Goal: Information Seeking & Learning: Compare options

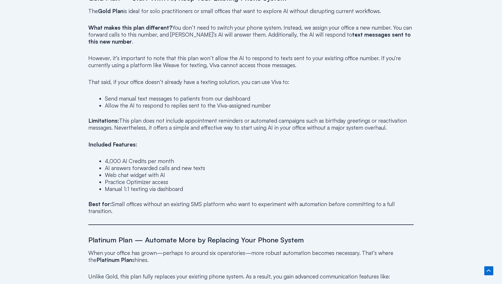
scroll to position [442, 0]
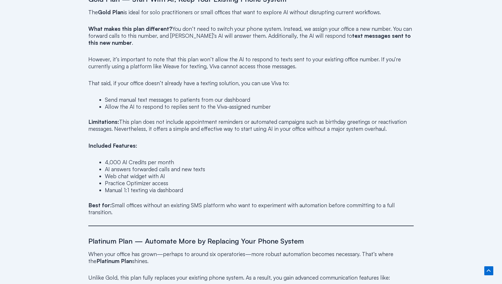
click at [112, 161] on li "4,000 AI Credits per month" at bounding box center [259, 161] width 309 height 7
click at [122, 163] on li "4,000 AI Credits per month" at bounding box center [259, 161] width 309 height 7
drag, startPoint x: 119, startPoint y: 162, endPoint x: 92, endPoint y: 160, distance: 27.1
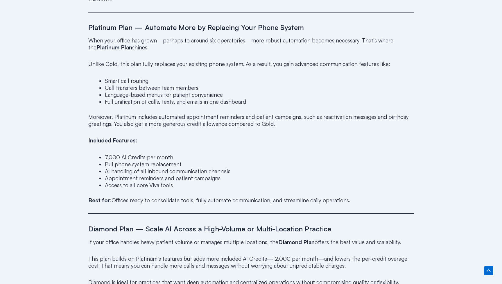
scroll to position [655, 0]
click at [116, 153] on li "7,000 AI Credits per month" at bounding box center [259, 156] width 309 height 7
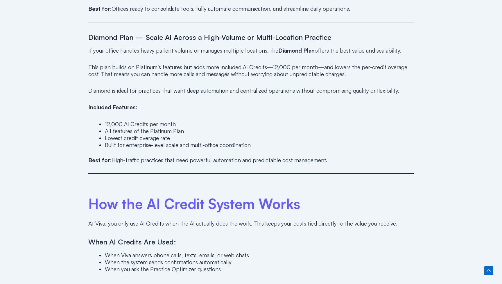
scroll to position [873, 0]
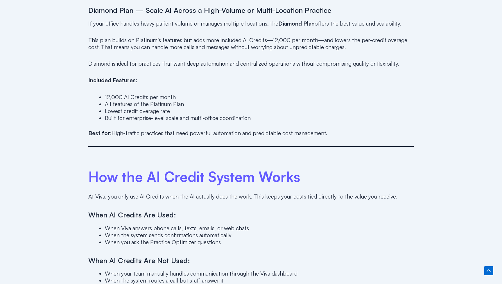
click at [120, 93] on li "12,000 AI Credits per month" at bounding box center [259, 96] width 309 height 7
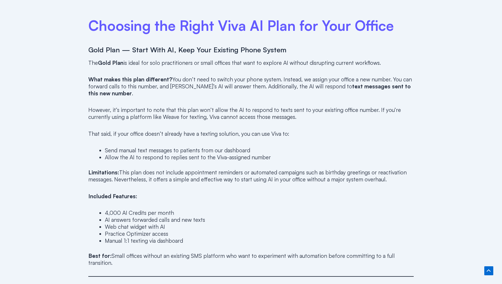
scroll to position [392, 0]
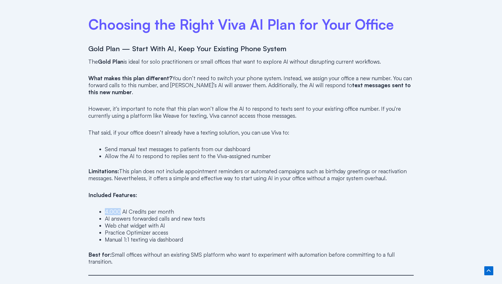
drag, startPoint x: 106, startPoint y: 211, endPoint x: 119, endPoint y: 211, distance: 12.8
click at [119, 211] on li "4,000 AI Credits per month" at bounding box center [259, 211] width 309 height 7
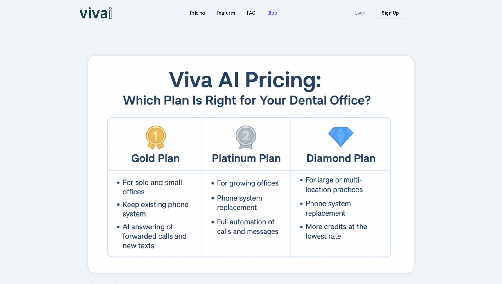
scroll to position [0, 0]
click at [201, 14] on link "Pricing" at bounding box center [197, 13] width 27 height 14
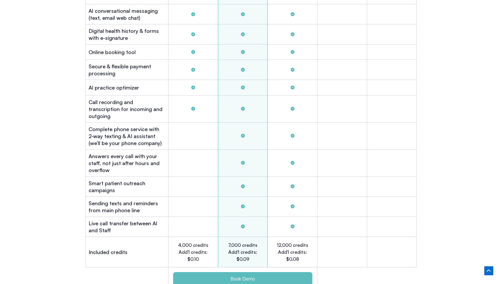
scroll to position [1720, 0]
drag, startPoint x: 252, startPoint y: 250, endPoint x: 219, endPoint y: 229, distance: 38.5
click at [219, 236] on div "7,000 credits Add'l credits: $0.09" at bounding box center [243, 251] width 50 height 30
click at [245, 249] on h2 "7,000 credits Add'l credits: $0.09" at bounding box center [243, 251] width 32 height 21
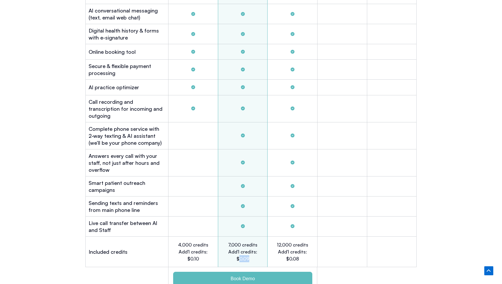
click at [245, 249] on h2 "7,000 credits Add'l credits: $0.09" at bounding box center [243, 251] width 32 height 21
click at [248, 250] on h2 "7,000 credits Add'l credits: $0.09" at bounding box center [243, 251] width 32 height 21
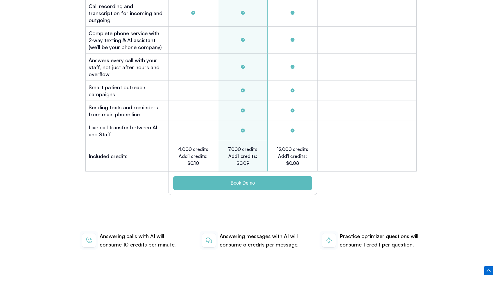
scroll to position [1819, 0]
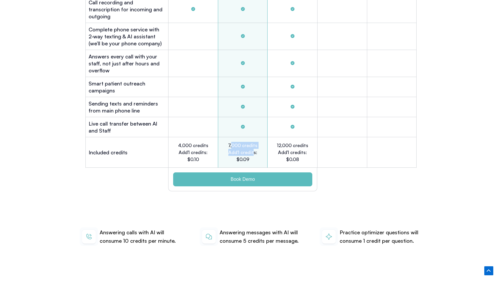
drag, startPoint x: 233, startPoint y: 134, endPoint x: 253, endPoint y: 142, distance: 21.6
click at [253, 142] on h2 "7,000 credits Add'l credits: $0.09" at bounding box center [243, 152] width 32 height 21
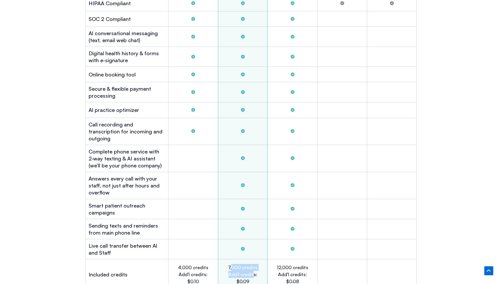
scroll to position [1800, 0]
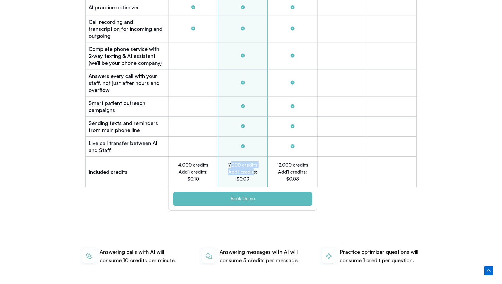
click at [237, 161] on h2 "7,000 credits Add'l credits: $0.09" at bounding box center [243, 171] width 32 height 21
click at [234, 161] on h2 "7,000 credits Add'l credits: $0.09" at bounding box center [243, 171] width 32 height 21
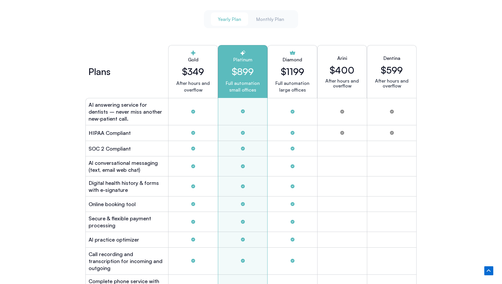
scroll to position [1563, 0]
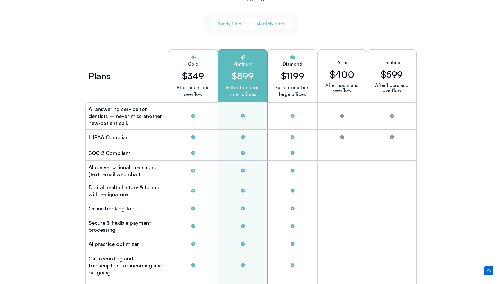
click at [263, 23] on span "Monthly Plan" at bounding box center [270, 23] width 28 height 6
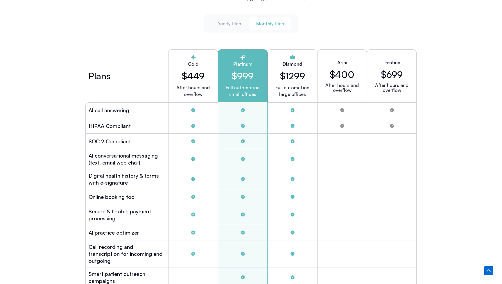
click at [246, 73] on h2 "$999" at bounding box center [243, 75] width 40 height 11
click at [241, 74] on h2 "$999" at bounding box center [243, 75] width 40 height 11
click at [242, 72] on h2 "$999" at bounding box center [243, 75] width 40 height 11
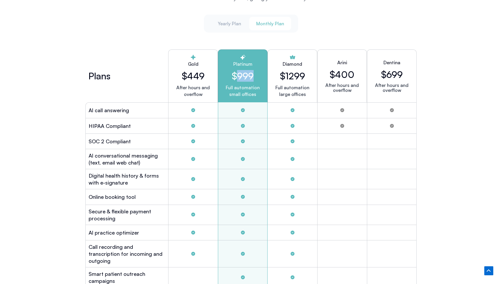
click at [242, 72] on h2 "$999" at bounding box center [243, 75] width 40 height 11
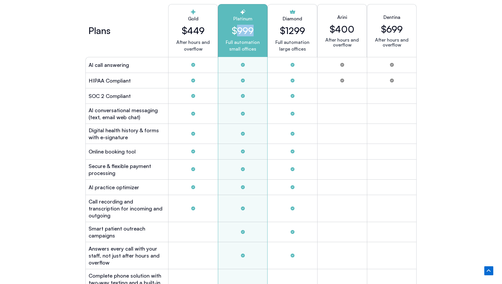
scroll to position [1608, 0]
click at [289, 30] on h2 "$1299" at bounding box center [292, 30] width 25 height 11
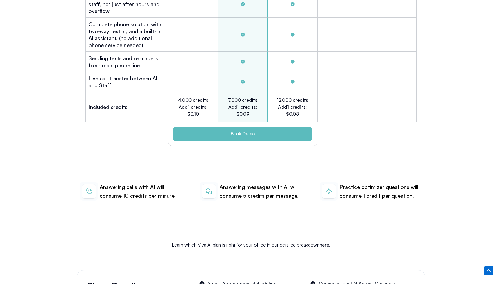
scroll to position [1879, 0]
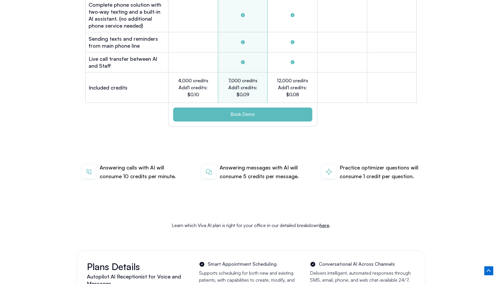
click at [287, 77] on h2 "12,000 credits Add'l credits: $0.08" at bounding box center [292, 87] width 32 height 21
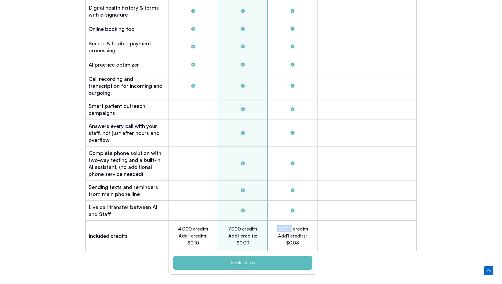
scroll to position [1731, 0]
click at [280, 65] on div "Tabs. Open items with Enter or Space, close with Escape and navigate using the …" at bounding box center [292, 64] width 50 height 15
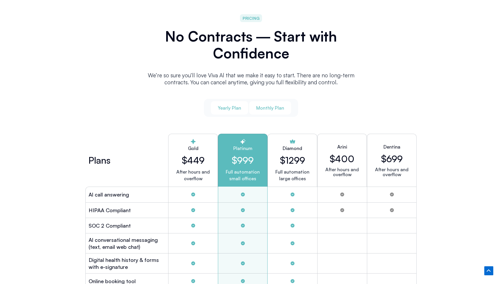
scroll to position [1479, 0]
click at [230, 109] on span "Yearly Plan" at bounding box center [229, 108] width 23 height 6
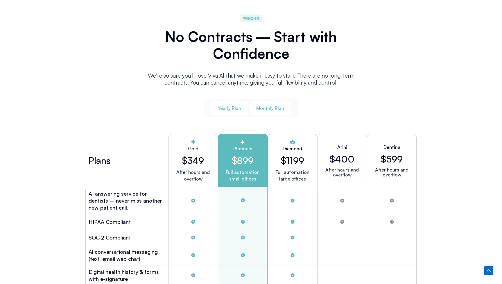
click at [269, 108] on span "Monthly Plan" at bounding box center [270, 108] width 28 height 6
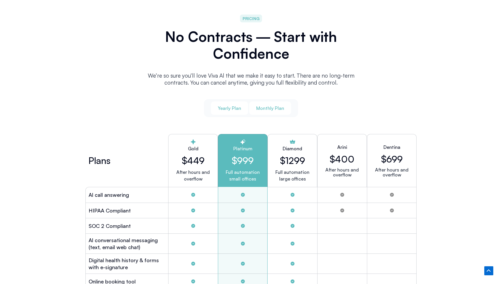
click at [222, 107] on span "Yearly Plan" at bounding box center [229, 108] width 23 height 6
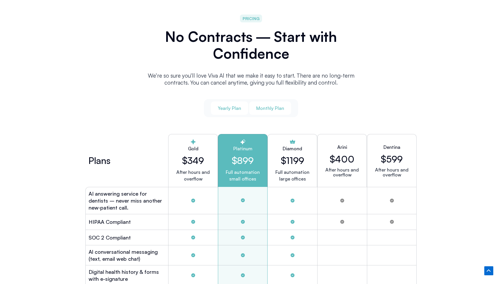
click at [264, 107] on span "Monthly Plan" at bounding box center [270, 108] width 28 height 6
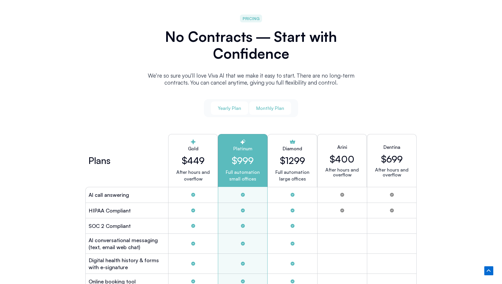
click at [235, 107] on span "Yearly Plan" at bounding box center [229, 108] width 23 height 6
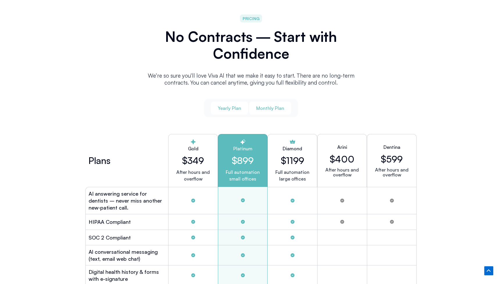
click at [266, 107] on span "Monthly Plan" at bounding box center [270, 108] width 28 height 6
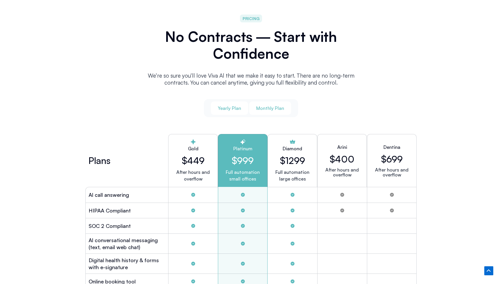
click at [227, 107] on span "Yearly Plan" at bounding box center [229, 108] width 23 height 6
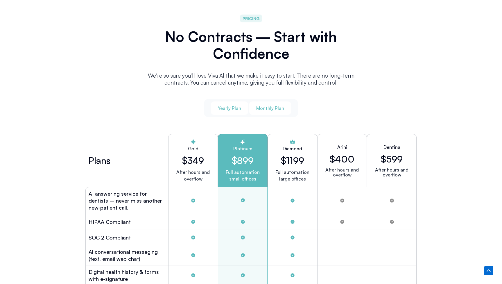
click at [262, 108] on span "Monthly Plan" at bounding box center [270, 108] width 28 height 6
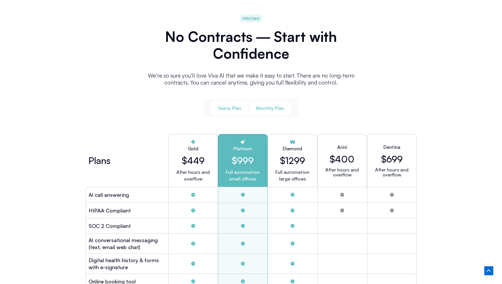
click at [232, 107] on span "Yearly Plan" at bounding box center [229, 108] width 23 height 6
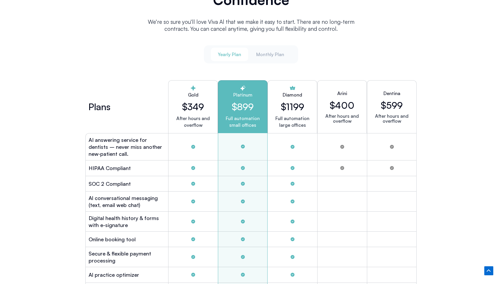
scroll to position [1541, 0]
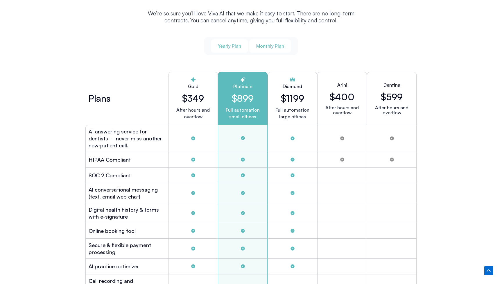
click at [263, 45] on span "Monthly Plan" at bounding box center [270, 46] width 28 height 6
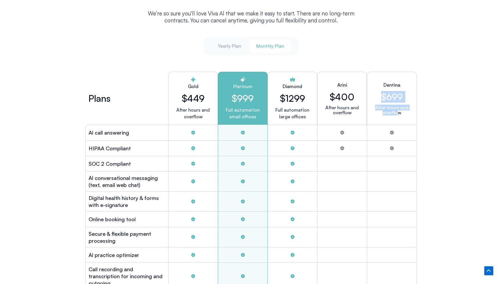
drag, startPoint x: 376, startPoint y: 83, endPoint x: 398, endPoint y: 108, distance: 33.5
click at [398, 108] on div "Dentina $699 After hours and overflow" at bounding box center [392, 98] width 50 height 53
click at [237, 46] on span "Yearly Plan" at bounding box center [229, 46] width 23 height 6
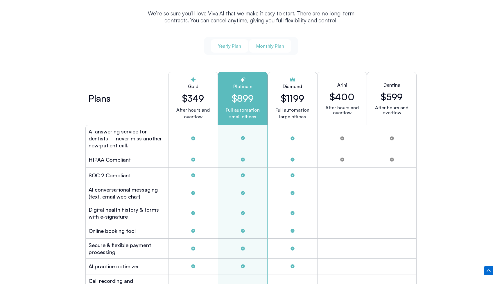
click at [273, 46] on span "Monthly Plan" at bounding box center [270, 46] width 28 height 6
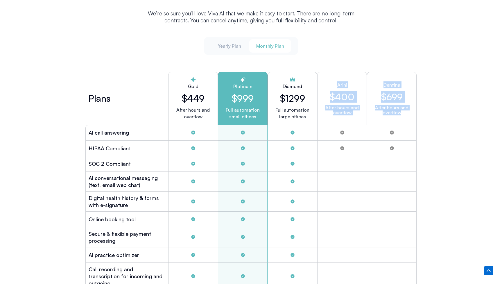
drag, startPoint x: 337, startPoint y: 84, endPoint x: 418, endPoint y: 111, distance: 85.3
click at [418, 111] on div "Plans Gold $449 After hours and overflow Platinum $999 Full automation small of…" at bounding box center [250, 268] width 337 height 399
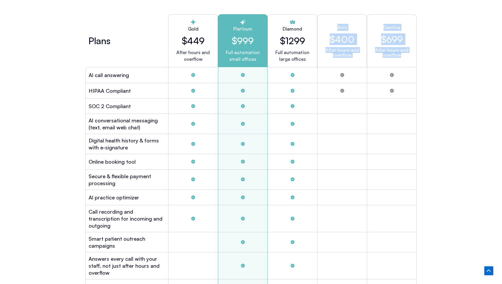
scroll to position [1599, 0]
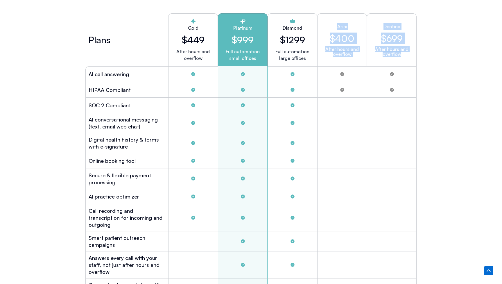
click at [377, 47] on p "After hours and overflow" at bounding box center [392, 52] width 40 height 10
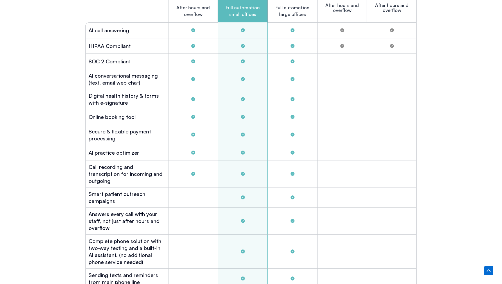
scroll to position [1634, 0]
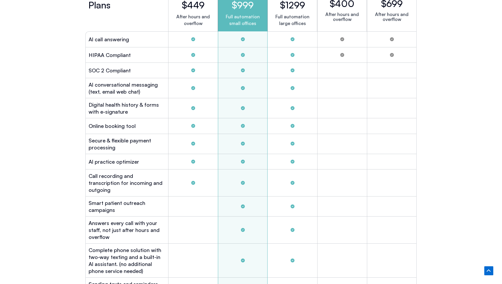
click at [110, 101] on h2 "Digital health history & forms with e-signature" at bounding box center [127, 108] width 77 height 14
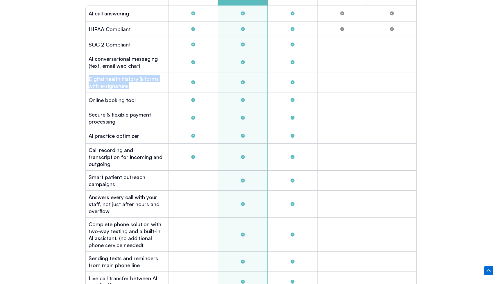
scroll to position [1660, 0]
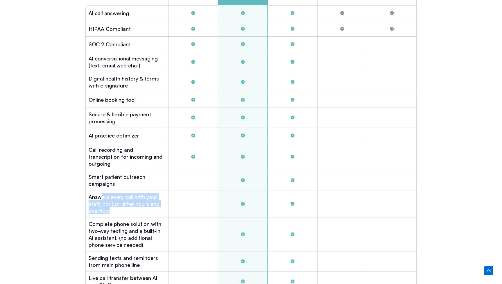
drag, startPoint x: 116, startPoint y: 200, endPoint x: 101, endPoint y: 187, distance: 19.4
click at [101, 193] on h2 "Answers every call with your staff, not just after hours and overflow" at bounding box center [127, 203] width 77 height 21
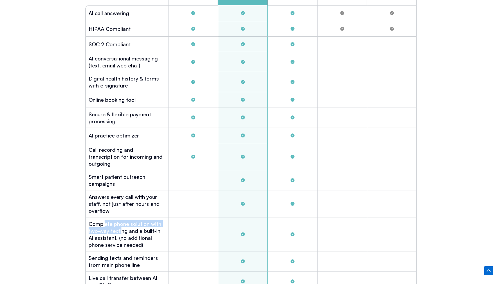
drag, startPoint x: 105, startPoint y: 212, endPoint x: 120, endPoint y: 222, distance: 17.8
click at [120, 222] on h2 "Complete phone solution with two-way texting and a built-in Al assistant. (no a…" at bounding box center [127, 234] width 77 height 28
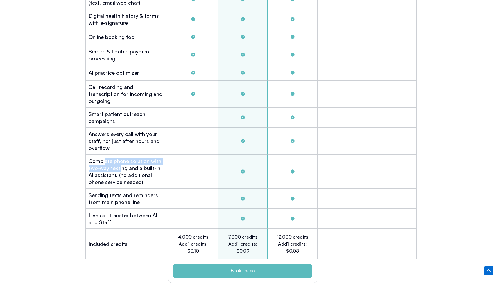
scroll to position [1708, 0]
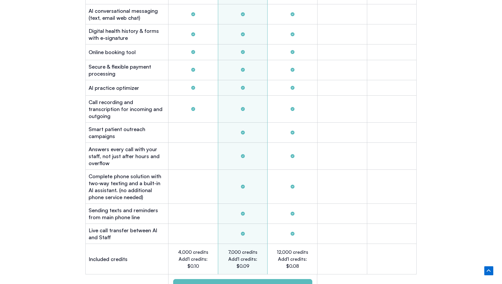
click at [142, 156] on div "Answers every call with your staff, not just after hours and overflow" at bounding box center [126, 156] width 83 height 27
drag, startPoint x: 143, startPoint y: 123, endPoint x: 85, endPoint y: 118, distance: 58.0
click at [85, 118] on div "Plans Gold $449 After hours and overflow Platinum $999 Full automation small of…" at bounding box center [250, 101] width 337 height 399
click at [117, 145] on h2 "Answers every call with your staff, not just after hours and overflow" at bounding box center [127, 155] width 77 height 21
drag, startPoint x: 138, startPoint y: 86, endPoint x: 86, endPoint y: 86, distance: 51.7
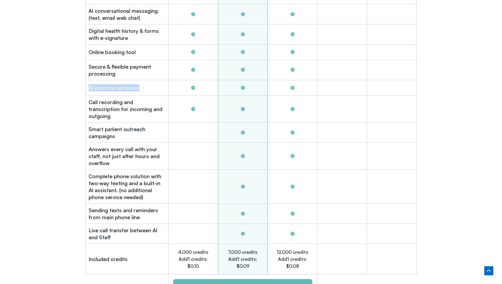
click at [86, 86] on div "Al practice optimizer" at bounding box center [126, 87] width 83 height 15
click at [115, 51] on h2 "Online booking tool" at bounding box center [112, 51] width 47 height 7
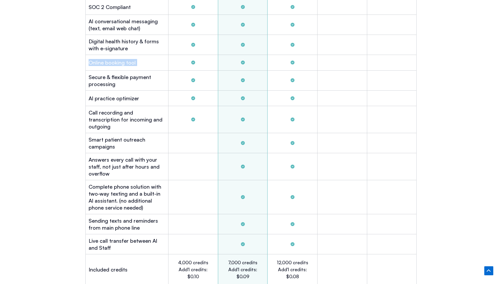
click at [108, 75] on h2 "Secure & flexible payment processing" at bounding box center [127, 80] width 77 height 14
click at [111, 80] on h2 "Secure & flexible payment processing" at bounding box center [127, 80] width 77 height 14
drag, startPoint x: 117, startPoint y: 81, endPoint x: 87, endPoint y: 75, distance: 31.1
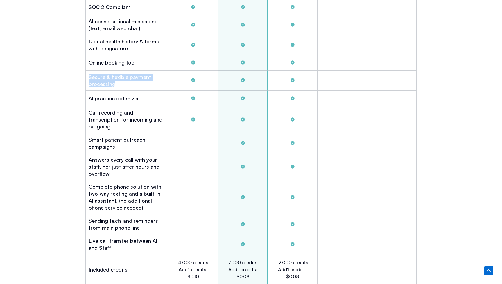
click at [87, 75] on div "Secure & flexible payment processing" at bounding box center [126, 81] width 83 height 20
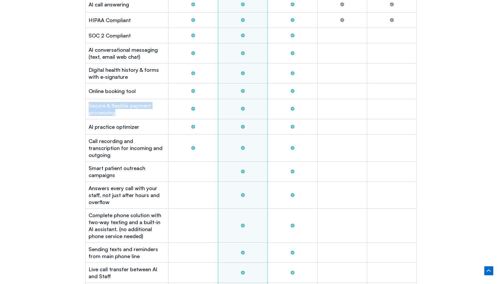
scroll to position [1665, 0]
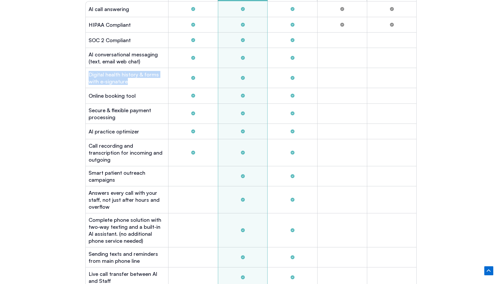
drag, startPoint x: 127, startPoint y: 81, endPoint x: 76, endPoint y: 71, distance: 51.7
click at [76, 71] on div "PRICING No Contracts ― Start with Confidence We’re so sure you’ll love Viva Al …" at bounding box center [251, 227] width 502 height 863
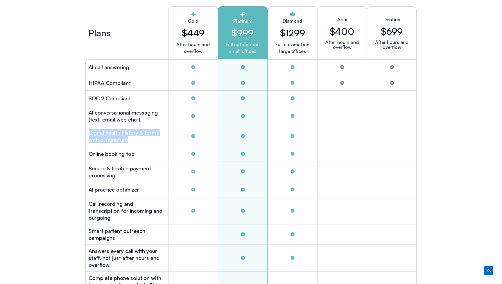
scroll to position [1606, 0]
click at [72, 135] on div "PRICING No Contracts ― Start with Confidence We’re so sure you’ll love Viva Al …" at bounding box center [251, 285] width 502 height 863
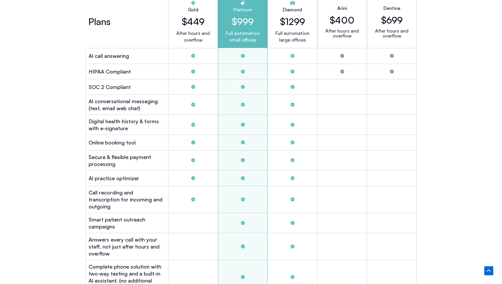
scroll to position [1621, 0]
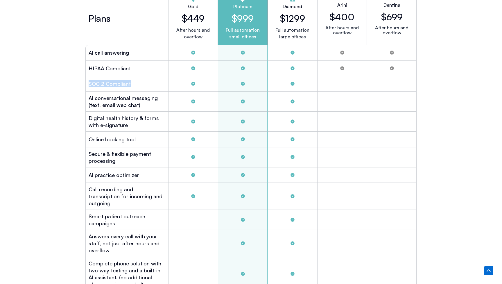
drag, startPoint x: 84, startPoint y: 81, endPoint x: 135, endPoint y: 82, distance: 50.8
click at [135, 82] on div "Plans Gold $449 After hours and overflow Platinum $999 Full automation small of…" at bounding box center [250, 188] width 337 height 399
drag, startPoint x: 135, startPoint y: 70, endPoint x: 90, endPoint y: 65, distance: 45.2
click at [87, 65] on div "HIPAA Compliant" at bounding box center [126, 68] width 83 height 15
click at [122, 76] on div "SOC 2 Compliant" at bounding box center [126, 83] width 83 height 15
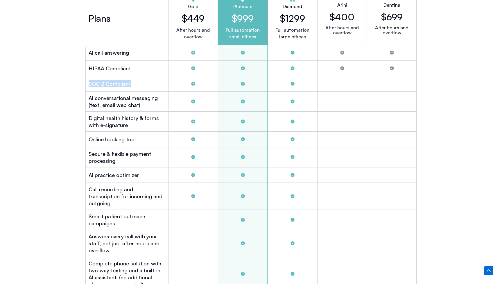
drag, startPoint x: 152, startPoint y: 78, endPoint x: 85, endPoint y: 78, distance: 66.2
click at [85, 78] on div "SOC 2 Compliant" at bounding box center [126, 83] width 83 height 15
click at [87, 81] on div "SOC 2 Compliant" at bounding box center [126, 83] width 83 height 15
drag, startPoint x: 87, startPoint y: 80, endPoint x: 133, endPoint y: 82, distance: 46.2
click at [133, 82] on div "SOC 2 Compliant" at bounding box center [126, 83] width 83 height 15
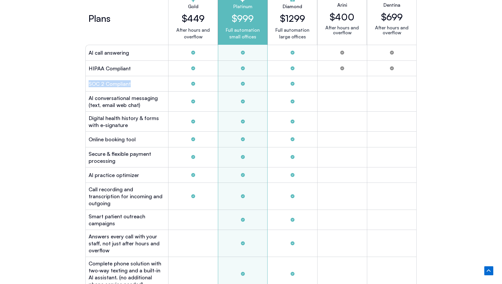
click at [133, 82] on div "SOC 2 Compliant" at bounding box center [126, 83] width 83 height 15
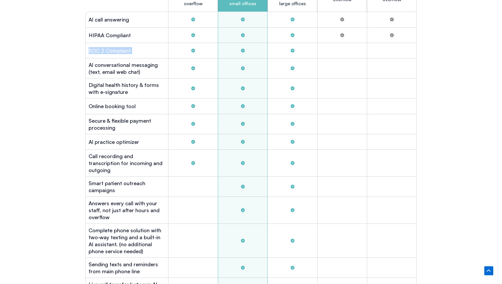
scroll to position [1649, 0]
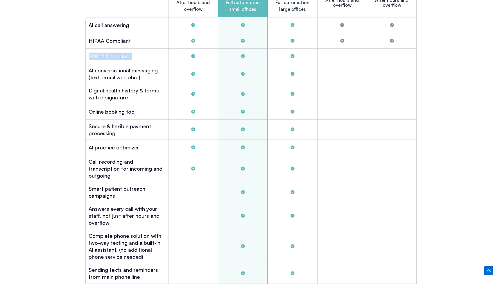
click at [210, 56] on div "Tabs. Open items with Enter or Space, close with Escape and navigate using the …" at bounding box center [193, 55] width 50 height 15
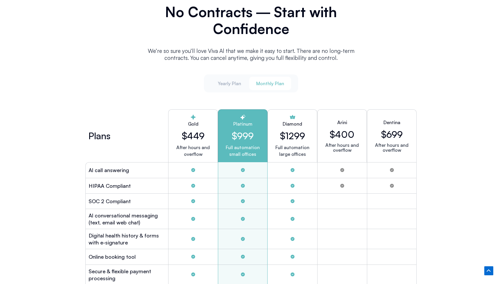
scroll to position [1496, 0]
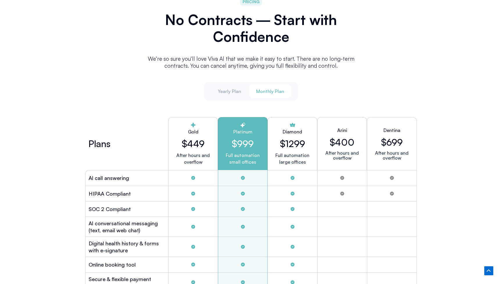
click at [351, 142] on h2 "$400" at bounding box center [341, 141] width 25 height 11
click at [348, 140] on h2 "$400" at bounding box center [341, 141] width 25 height 11
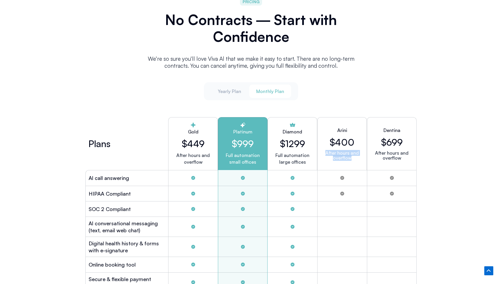
drag, startPoint x: 324, startPoint y: 149, endPoint x: 350, endPoint y: 158, distance: 26.6
click at [350, 158] on p "After hours and overflow" at bounding box center [342, 155] width 40 height 10
drag, startPoint x: 337, startPoint y: 131, endPoint x: 352, endPoint y: 159, distance: 31.2
click at [352, 159] on div "Arini $400 After hours and overflow" at bounding box center [342, 143] width 50 height 53
drag, startPoint x: 377, startPoint y: 136, endPoint x: 398, endPoint y: 147, distance: 23.4
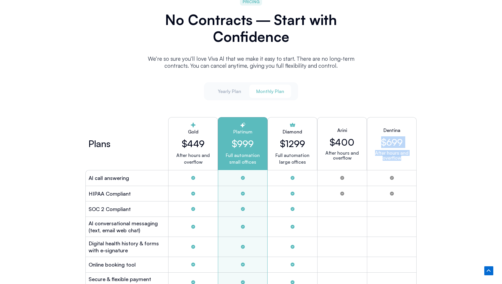
click at [398, 147] on div "Dentina $699 After hours and overflow" at bounding box center [392, 143] width 50 height 53
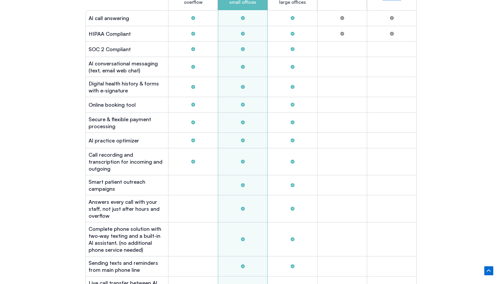
scroll to position [1599, 0]
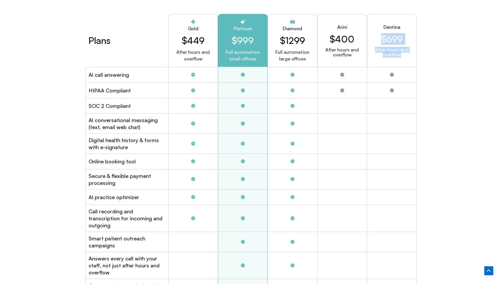
click at [344, 24] on h2 "Arini" at bounding box center [342, 27] width 10 height 7
click at [345, 34] on h2 "$400" at bounding box center [341, 38] width 25 height 11
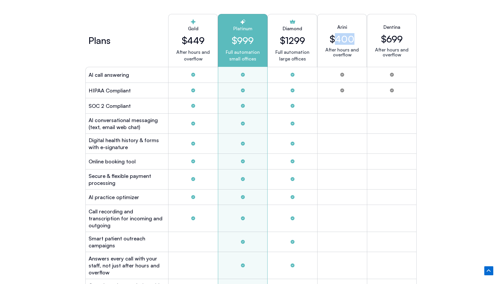
click at [345, 34] on h2 "$400" at bounding box center [341, 38] width 25 height 11
click at [392, 38] on h2 "$699" at bounding box center [391, 38] width 21 height 11
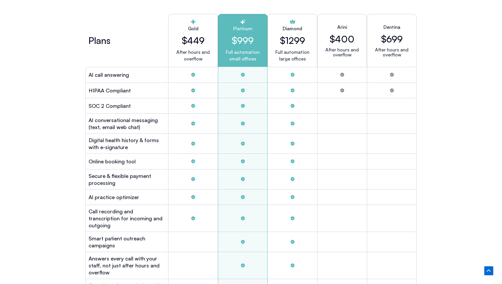
click at [392, 38] on h2 "$699" at bounding box center [391, 38] width 21 height 11
click at [388, 20] on div "Dentina $699 After hours and overflow" at bounding box center [392, 40] width 50 height 53
click at [390, 25] on h2 "Dentina" at bounding box center [391, 27] width 17 height 7
copy h2 "Dentina"
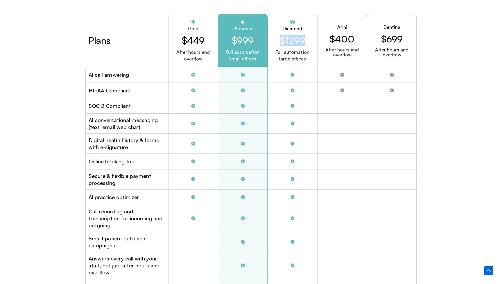
drag, startPoint x: 279, startPoint y: 39, endPoint x: 309, endPoint y: 39, distance: 30.8
click at [309, 39] on div "Diamond $1299 Full automation large offices" at bounding box center [292, 40] width 50 height 53
drag, startPoint x: 285, startPoint y: 51, endPoint x: 294, endPoint y: 51, distance: 9.3
click at [294, 51] on p "Full automation large offices" at bounding box center [292, 55] width 34 height 13
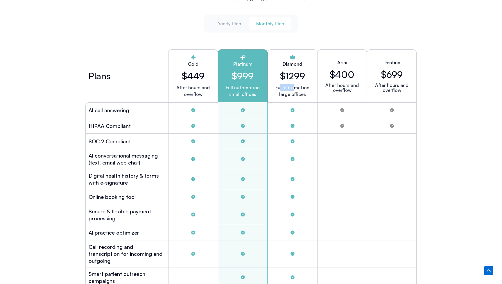
scroll to position [1546, 0]
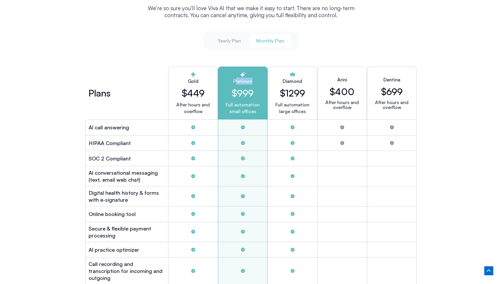
drag, startPoint x: 237, startPoint y: 80, endPoint x: 248, endPoint y: 82, distance: 11.2
click at [248, 82] on h2 "Platinum" at bounding box center [243, 81] width 40 height 7
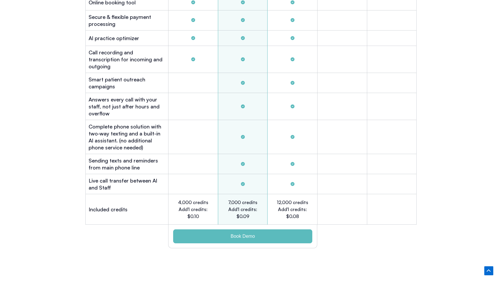
scroll to position [1757, 0]
click at [231, 199] on h2 "7,000 credits Add'l credits: $0.09" at bounding box center [243, 209] width 32 height 21
click at [281, 199] on h2 "12,000 credits Add'l credits: $0.08" at bounding box center [292, 209] width 32 height 21
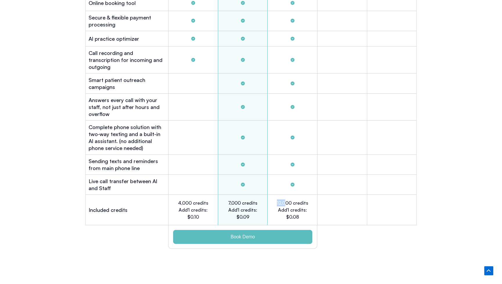
drag, startPoint x: 287, startPoint y: 193, endPoint x: 270, endPoint y: 193, distance: 16.8
click at [270, 194] on div "12,000 credits Add'l credits: $0.08" at bounding box center [292, 209] width 50 height 30
drag, startPoint x: 288, startPoint y: 193, endPoint x: 278, endPoint y: 192, distance: 9.9
click at [278, 199] on h2 "12,000 credits Add'l credits: $0.08" at bounding box center [292, 209] width 32 height 21
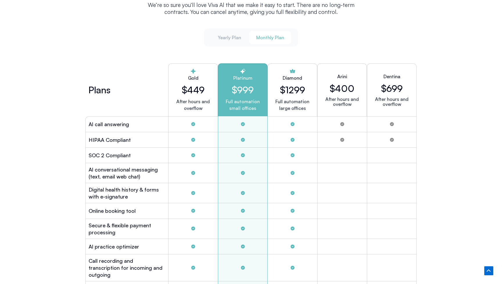
scroll to position [1546, 0]
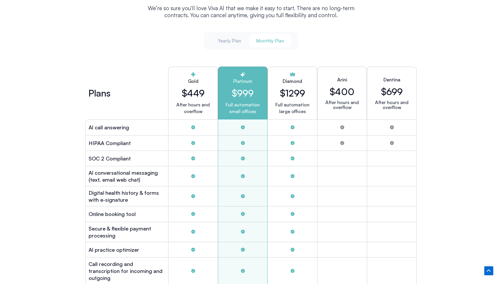
click at [246, 90] on h2 "$999" at bounding box center [243, 92] width 40 height 11
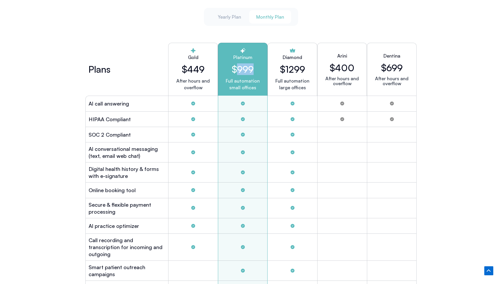
scroll to position [1567, 0]
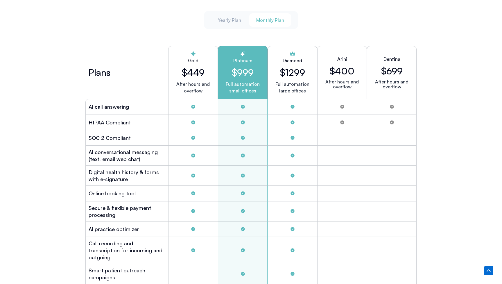
click at [246, 63] on div "Platinum $999 Full automation small offices" at bounding box center [243, 72] width 50 height 53
drag, startPoint x: 328, startPoint y: 63, endPoint x: 403, endPoint y: 87, distance: 78.5
click at [403, 87] on div "Plans Gold $449 After hours and overflow Platinum $999 Full automation small of…" at bounding box center [250, 72] width 331 height 53
click at [361, 60] on div "Arini $400 After hours and overflow" at bounding box center [342, 72] width 50 height 53
click at [388, 67] on h2 "$699" at bounding box center [391, 70] width 21 height 11
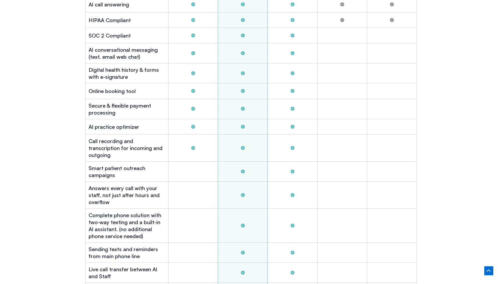
scroll to position [1672, 0]
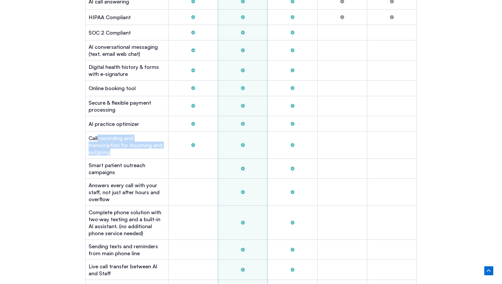
drag, startPoint x: 159, startPoint y: 138, endPoint x: 98, endPoint y: 137, distance: 61.3
click at [98, 137] on h2 "Call recording and transcription for incoming and outgoing" at bounding box center [127, 144] width 77 height 21
click at [91, 136] on h2 "Call recording and transcription for incoming and outgoing" at bounding box center [127, 144] width 77 height 21
drag, startPoint x: 88, startPoint y: 136, endPoint x: 171, endPoint y: 143, distance: 82.8
click at [171, 143] on div "Call recording and transcription for incoming and outgoing" at bounding box center [250, 144] width 331 height 27
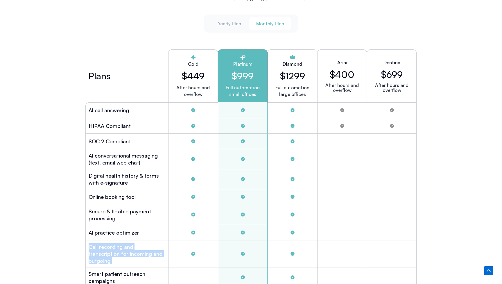
scroll to position [1547, 0]
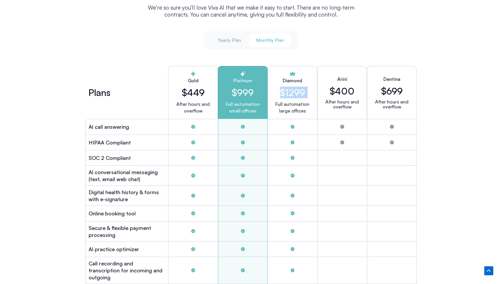
drag, startPoint x: 316, startPoint y: 93, endPoint x: 279, endPoint y: 90, distance: 37.0
click at [279, 90] on div "Diamond $1299 Full automation large offices" at bounding box center [292, 92] width 50 height 53
drag, startPoint x: 226, startPoint y: 93, endPoint x: 310, endPoint y: 95, distance: 83.6
click at [310, 95] on div "Plans Gold $449 After hours and overflow Platinum $999 Full automation small of…" at bounding box center [250, 92] width 331 height 53
click at [277, 111] on p "Full automation large offices" at bounding box center [292, 107] width 34 height 13
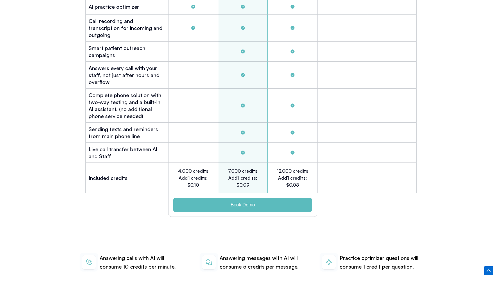
scroll to position [1813, 0]
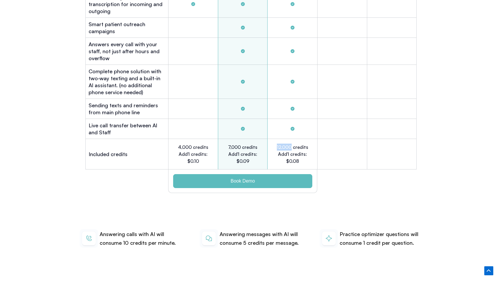
drag, startPoint x: 275, startPoint y: 137, endPoint x: 292, endPoint y: 138, distance: 17.4
click at [292, 139] on div "12,000 credits Add'l credits: $0.08" at bounding box center [292, 154] width 50 height 30
click at [289, 143] on h2 "12,000 credits Add'l credits: $0.08" at bounding box center [292, 153] width 32 height 21
click at [235, 143] on h2 "7,000 credits Add'l credits: $0.09" at bounding box center [243, 153] width 32 height 21
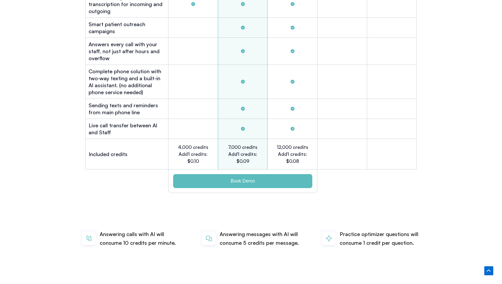
click at [235, 143] on h2 "7,000 credits Add'l credits: $0.09" at bounding box center [243, 153] width 32 height 21
click at [236, 150] on h2 "7,000 credits Add'l credits: $0.09" at bounding box center [243, 153] width 32 height 21
click at [248, 151] on h2 "7,000 credits Add'l credits: $0.09" at bounding box center [243, 153] width 32 height 21
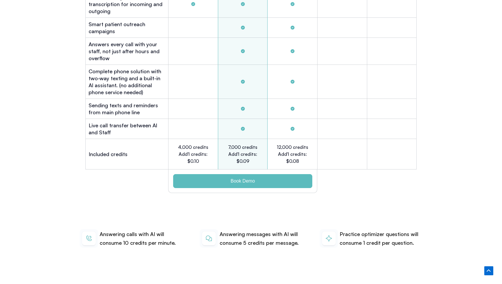
click at [248, 151] on h2 "7,000 credits Add'l credits: $0.09" at bounding box center [243, 153] width 32 height 21
click at [254, 151] on h2 "7,000 credits Add'l credits: $0.09" at bounding box center [243, 153] width 32 height 21
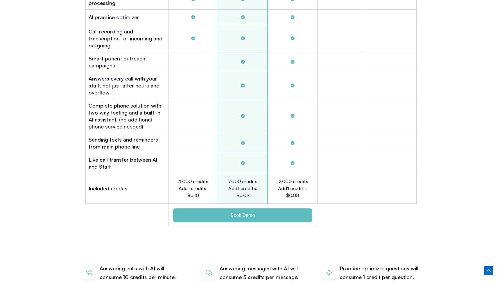
scroll to position [1822, 0]
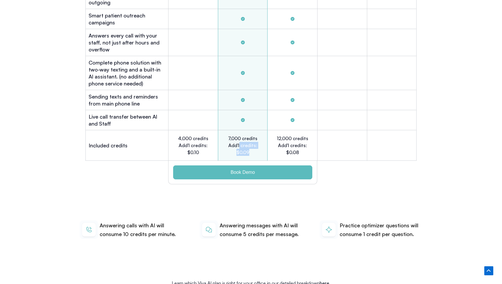
drag, startPoint x: 240, startPoint y: 133, endPoint x: 252, endPoint y: 142, distance: 15.2
click at [252, 142] on h2 "7,000 credits Add'l credits: $0.09" at bounding box center [243, 145] width 32 height 21
drag, startPoint x: 300, startPoint y: 144, endPoint x: 275, endPoint y: 125, distance: 30.6
click at [275, 130] on div "12,000 credits Add'l credits: $0.08" at bounding box center [292, 145] width 50 height 30
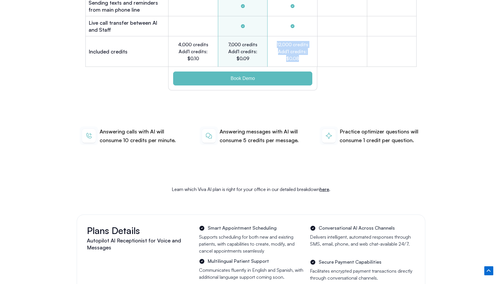
scroll to position [1916, 0]
click at [293, 46] on h2 "12,000 credits Add'l credits: $0.08" at bounding box center [292, 50] width 32 height 21
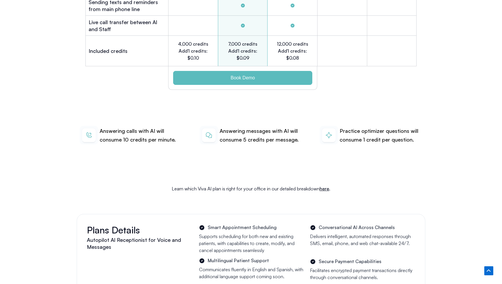
click at [293, 46] on h2 "12,000 credits Add'l credits: $0.08" at bounding box center [292, 50] width 32 height 21
drag, startPoint x: 138, startPoint y: 129, endPoint x: 88, endPoint y: 123, distance: 50.0
click at [88, 126] on div "Answering calls with AI will consume 10 credits per minute." at bounding box center [131, 135] width 103 height 19
drag, startPoint x: 300, startPoint y: 49, endPoint x: 272, endPoint y: 26, distance: 35.5
click at [272, 36] on div "12,000 credits Add'l credits: $0.08" at bounding box center [292, 51] width 50 height 30
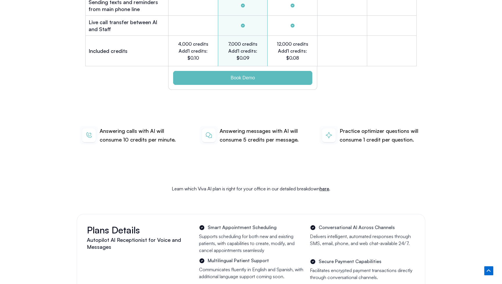
click at [280, 40] on h2 "12,000 credits Add'l credits: $0.08" at bounding box center [292, 50] width 32 height 21
drag, startPoint x: 298, startPoint y: 45, endPoint x: 272, endPoint y: 33, distance: 27.9
click at [272, 36] on div "12,000 credits Add'l credits: $0.08" at bounding box center [292, 51] width 50 height 30
click at [281, 40] on h2 "12,000 credits Add'l credits: $0.08" at bounding box center [292, 50] width 32 height 21
drag, startPoint x: 201, startPoint y: 47, endPoint x: 176, endPoint y: 33, distance: 29.3
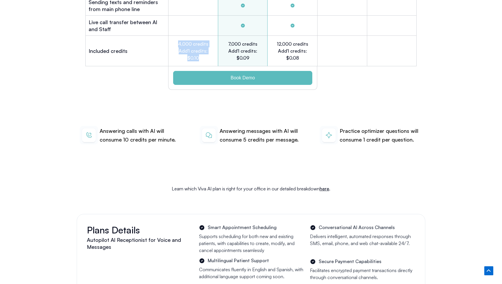
click at [176, 36] on div "4,000 credits Add'l credits: $0.10" at bounding box center [193, 51] width 50 height 30
click at [296, 55] on div "12,000 credits Add'l credits: $0.08" at bounding box center [292, 51] width 50 height 30
drag, startPoint x: 235, startPoint y: 131, endPoint x: 266, endPoint y: 129, distance: 30.8
click at [266, 129] on p "Answering messages with AI will consume 5 credits per message." at bounding box center [260, 135] width 83 height 17
click at [280, 131] on p "Answering messages with AI will consume 5 credits per message." at bounding box center [260, 135] width 83 height 17
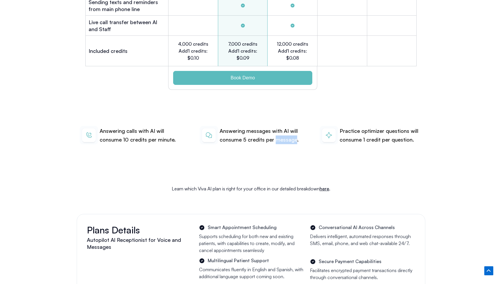
click at [280, 131] on p "Answering messages with AI will consume 5 credits per message." at bounding box center [260, 135] width 83 height 17
click at [365, 127] on p "Practice optimizer questions will consume 1 credit per question." at bounding box center [380, 135] width 83 height 17
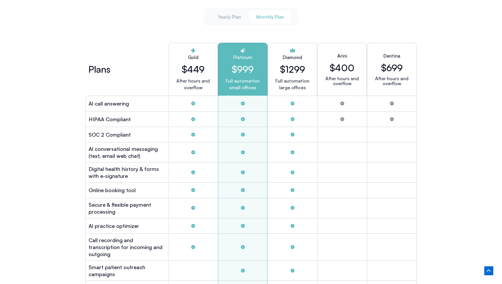
scroll to position [1570, 0]
click at [270, 14] on span "Monthly Plan" at bounding box center [270, 17] width 28 height 6
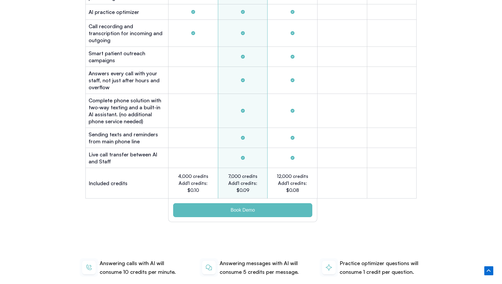
scroll to position [1784, 0]
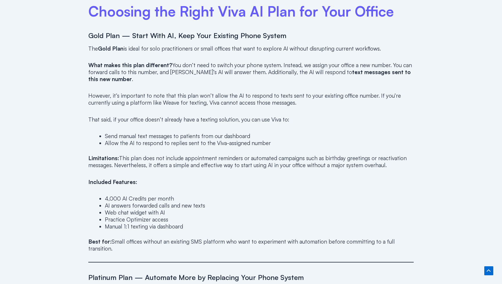
scroll to position [403, 0]
